Goal: Task Accomplishment & Management: Use online tool/utility

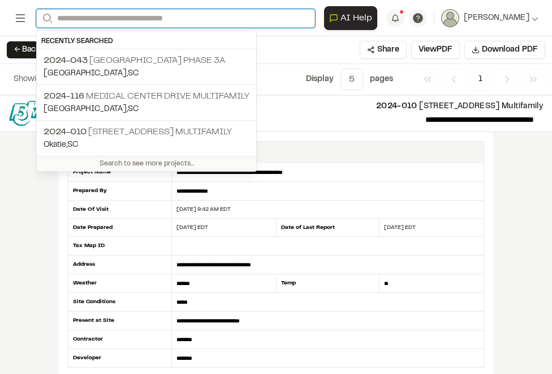
click at [72, 12] on input "Search" at bounding box center [175, 18] width 279 height 19
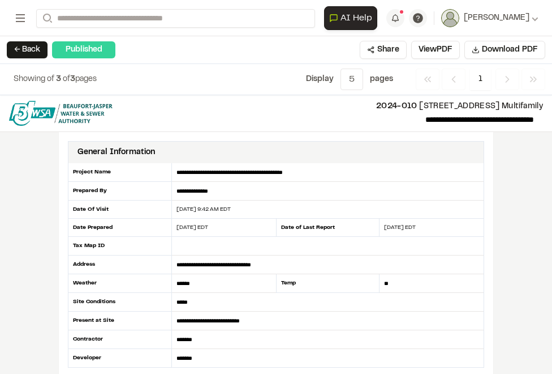
click at [115, 75] on p "[GEOGRAPHIC_DATA] , [GEOGRAPHIC_DATA]" at bounding box center [147, 73] width 206 height 12
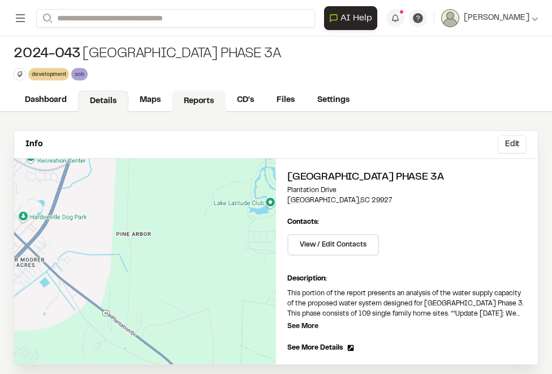
click at [186, 100] on link "Reports" at bounding box center [199, 102] width 54 height 22
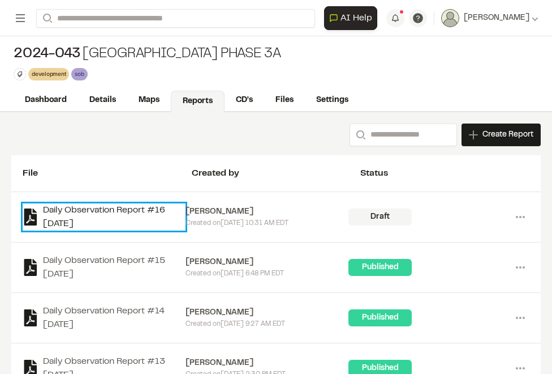
click at [61, 217] on link "Daily Observation Report #16 [DATE]" at bounding box center [104, 216] width 163 height 27
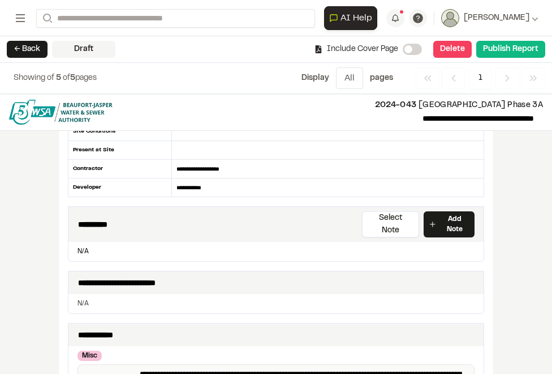
scroll to position [158, 0]
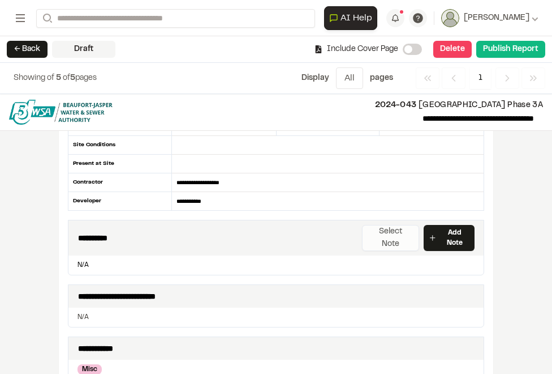
click at [387, 226] on button "Select Note" at bounding box center [390, 238] width 57 height 26
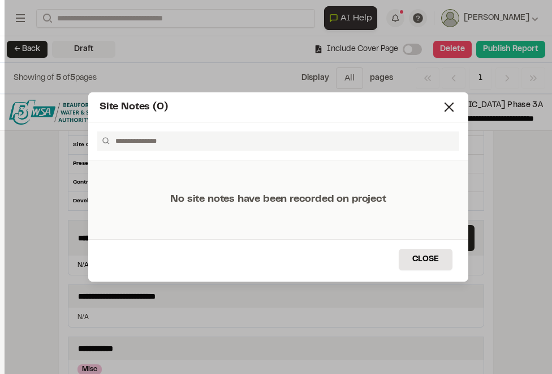
click at [453, 97] on div "Site Notes (0)" at bounding box center [278, 107] width 380 height 30
click at [448, 117] on div "Site Notes (0)" at bounding box center [278, 107] width 380 height 30
click at [448, 113] on icon at bounding box center [450, 107] width 16 height 16
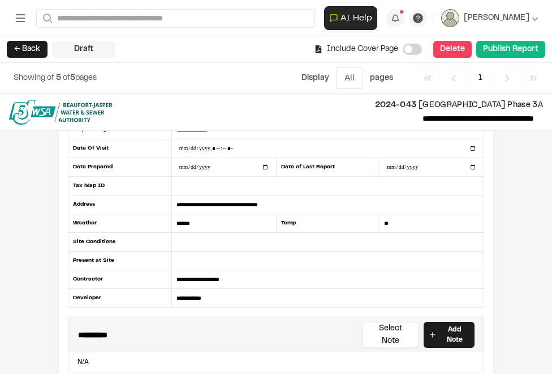
scroll to position [115, 0]
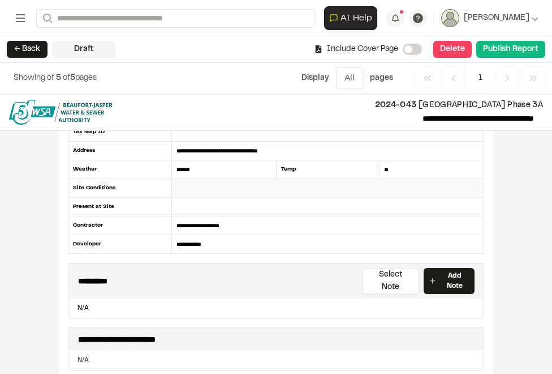
click at [245, 187] on input "text" at bounding box center [328, 188] width 312 height 19
type input "*"
type input "**********"
click at [198, 207] on input "text" at bounding box center [328, 207] width 312 height 19
type input "***"
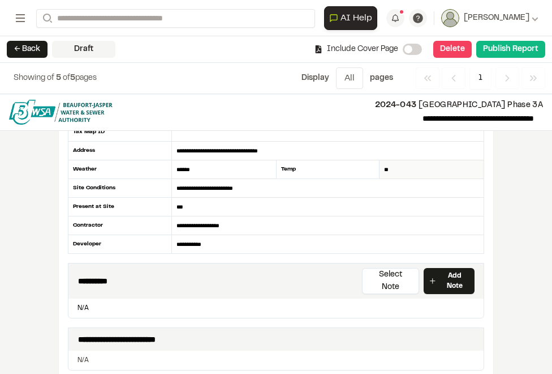
drag, startPoint x: 445, startPoint y: 164, endPoint x: 466, endPoint y: 167, distance: 21.7
click at [466, 167] on input "**" at bounding box center [432, 169] width 104 height 19
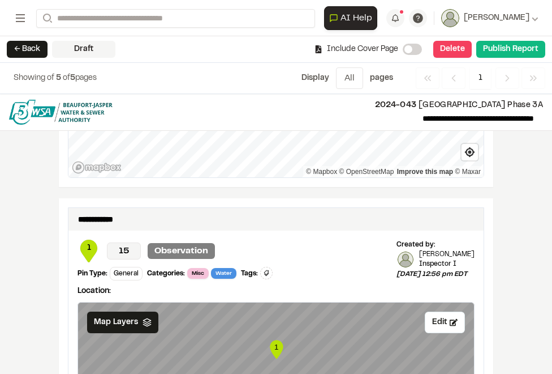
scroll to position [0, 0]
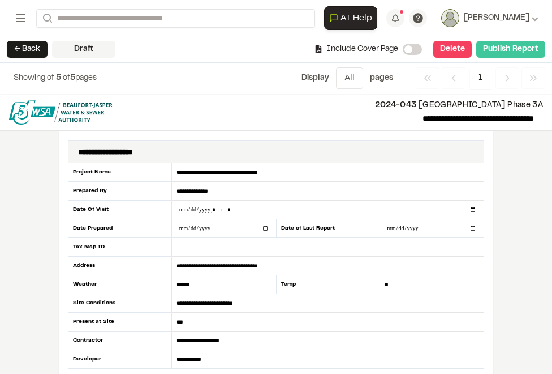
click at [491, 53] on button "Publish Report" at bounding box center [511, 49] width 69 height 17
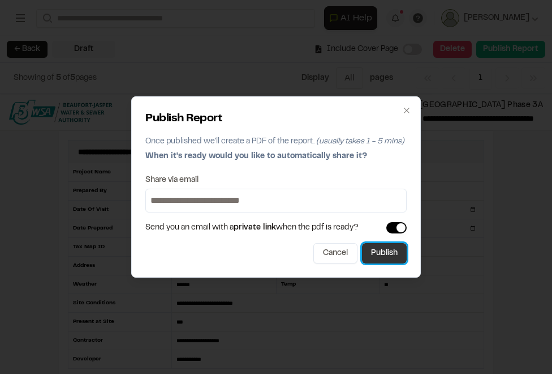
click at [383, 247] on button "Publish" at bounding box center [384, 253] width 45 height 20
